Goal: Go to known website: Access a specific website the user already knows

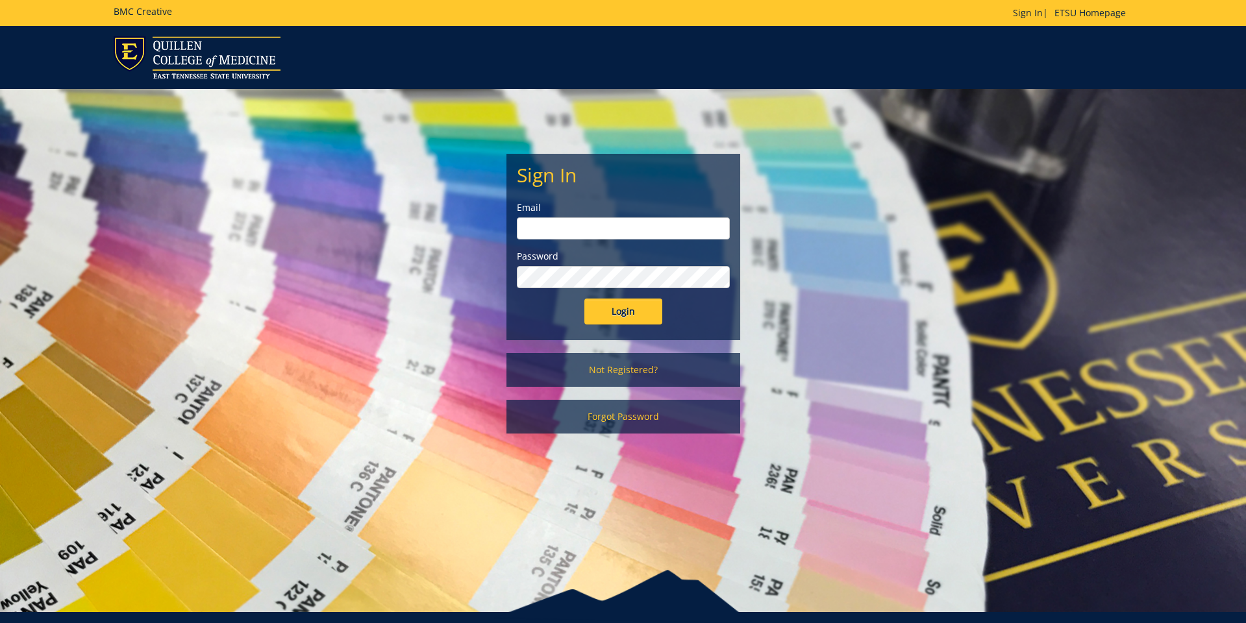
type input "[EMAIL_ADDRESS][DOMAIN_NAME]"
click at [634, 311] on input "Login" at bounding box center [623, 312] width 78 height 26
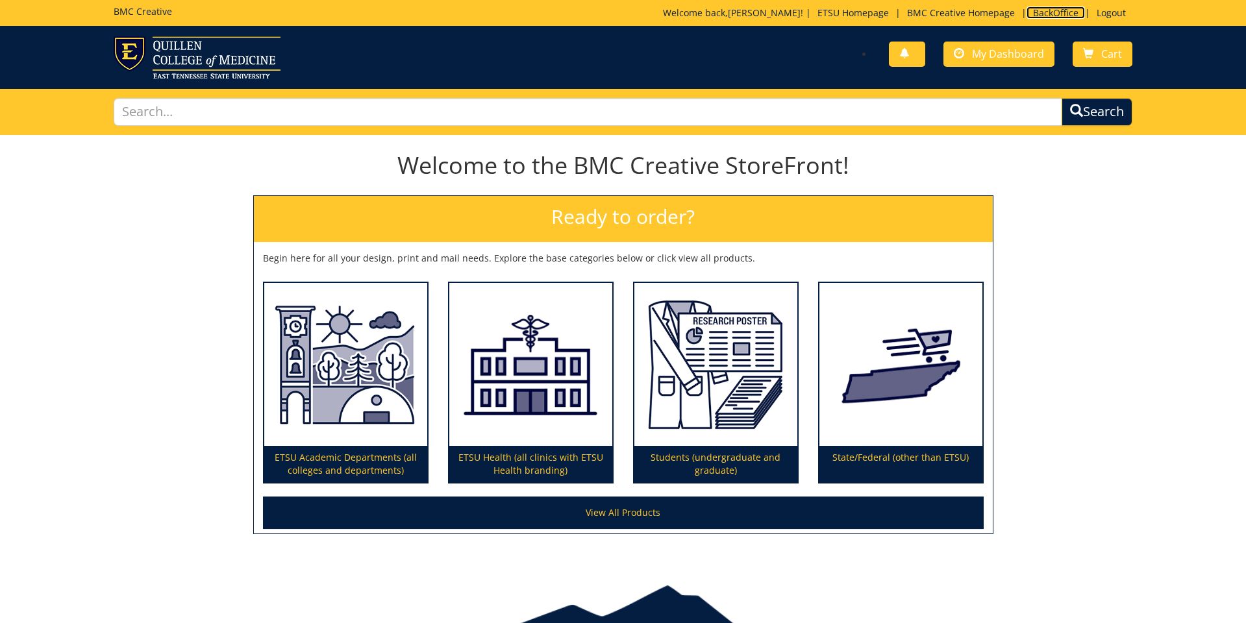
click at [1045, 14] on link "BackOffice" at bounding box center [1056, 12] width 58 height 12
